Goal: Task Accomplishment & Management: Use online tool/utility

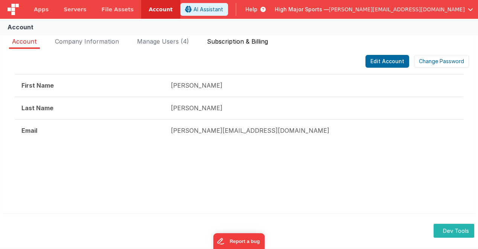
click at [242, 45] on li "Subscription & Billing" at bounding box center [237, 43] width 67 height 12
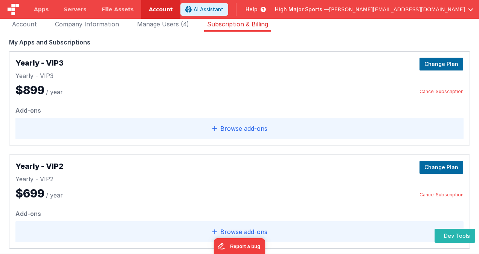
scroll to position [38, 0]
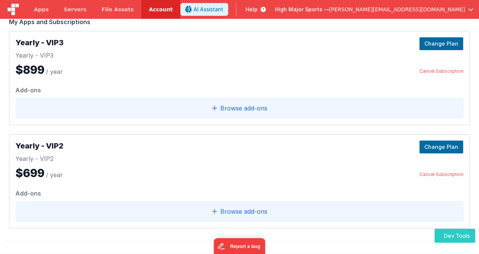
click at [461, 237] on button "Dev Tools" at bounding box center [455, 236] width 41 height 14
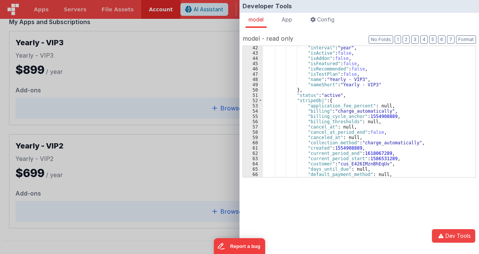
scroll to position [226, 0]
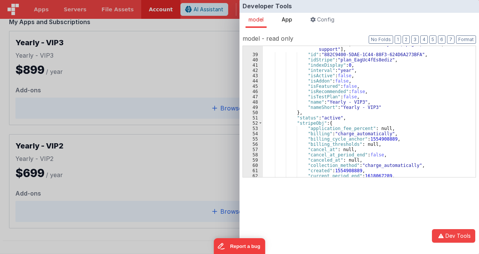
click at [290, 20] on span "App" at bounding box center [287, 19] width 11 height 6
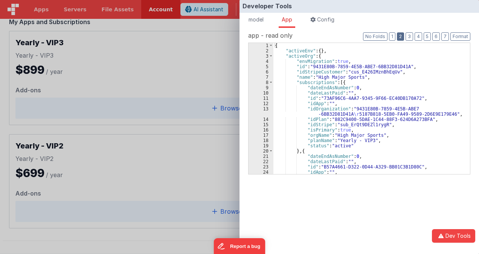
click at [403, 35] on button "2" at bounding box center [400, 36] width 7 height 8
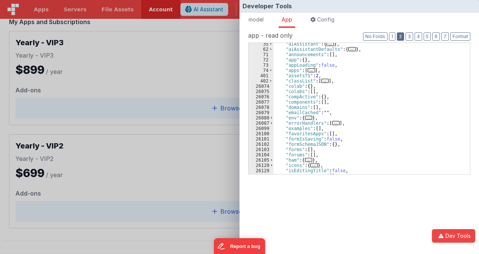
scroll to position [68, 0]
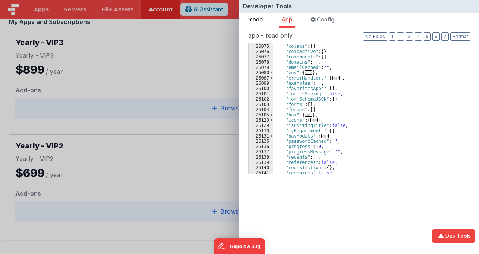
click at [260, 18] on span "model" at bounding box center [256, 19] width 15 height 6
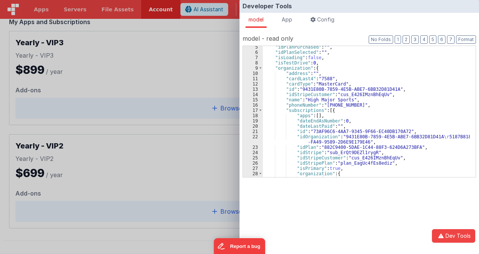
scroll to position [0, 0]
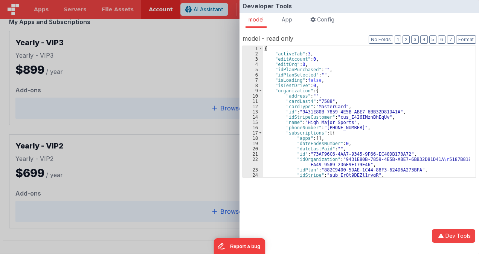
click at [182, 48] on div "Developer Tools model App Params Log (1) Misc Windows Config model - read only …" at bounding box center [239, 127] width 479 height 254
